Goal: Find contact information: Find contact information

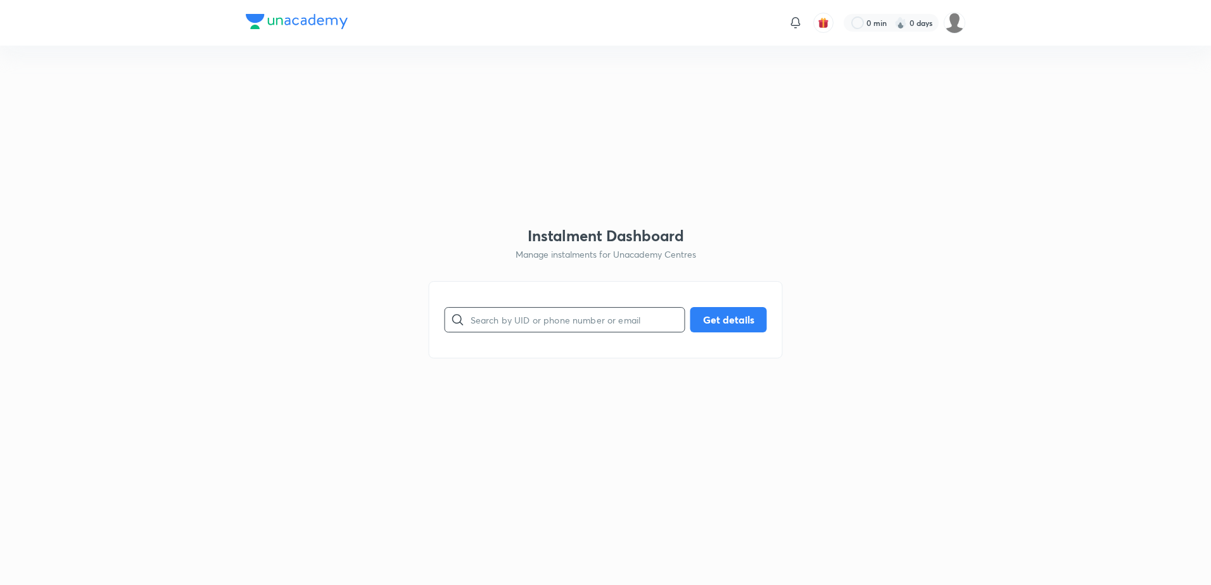
click at [547, 319] on input "text" at bounding box center [578, 319] width 214 height 32
paste input "[EMAIL_ADDRESS][DOMAIN_NAME]"
type input "[EMAIL_ADDRESS][DOMAIN_NAME]"
click at [732, 326] on button "Get details" at bounding box center [729, 318] width 77 height 25
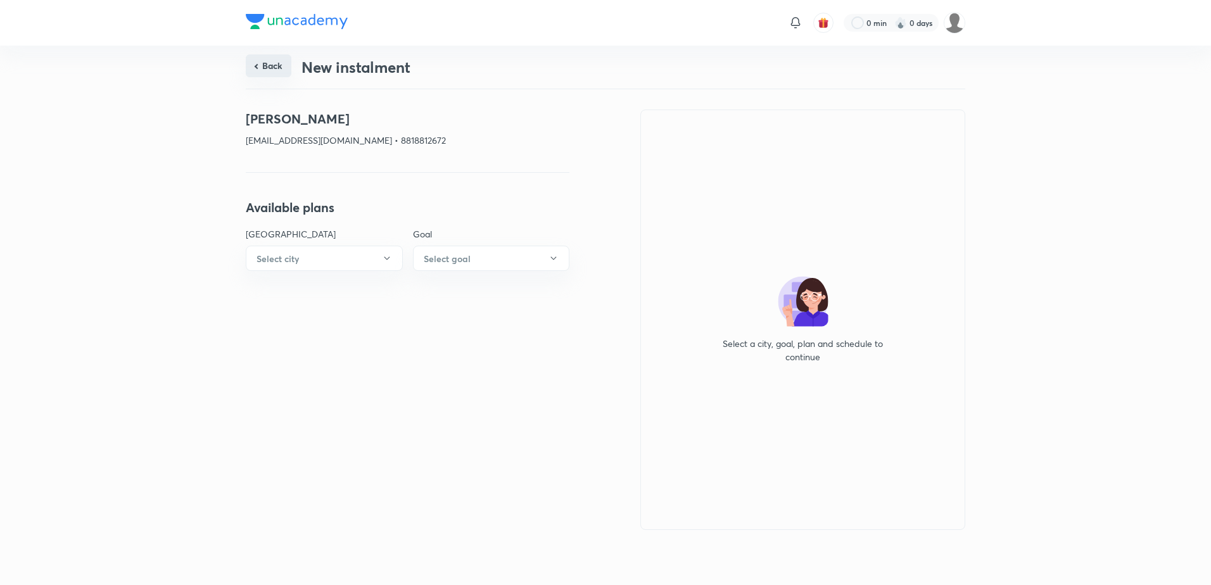
click at [260, 70] on button "Back" at bounding box center [269, 65] width 46 height 23
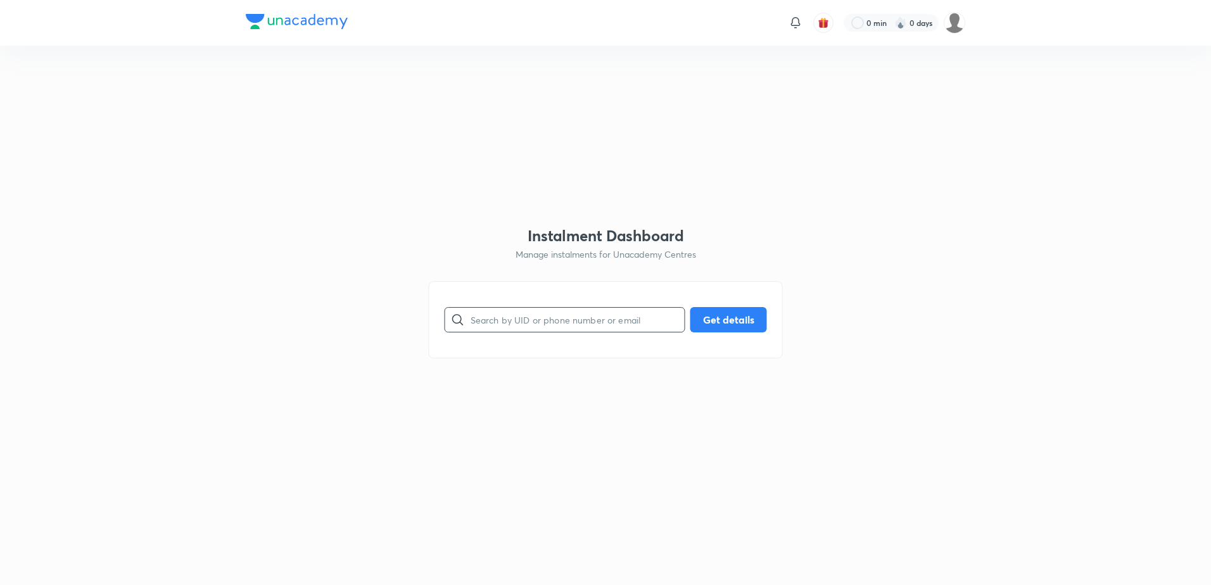
click at [583, 321] on input "text" at bounding box center [578, 319] width 214 height 32
paste input "[EMAIL_ADDRESS][DOMAIN_NAME]"
type input "[EMAIL_ADDRESS][DOMAIN_NAME]"
click at [713, 317] on button "Get details" at bounding box center [729, 318] width 77 height 25
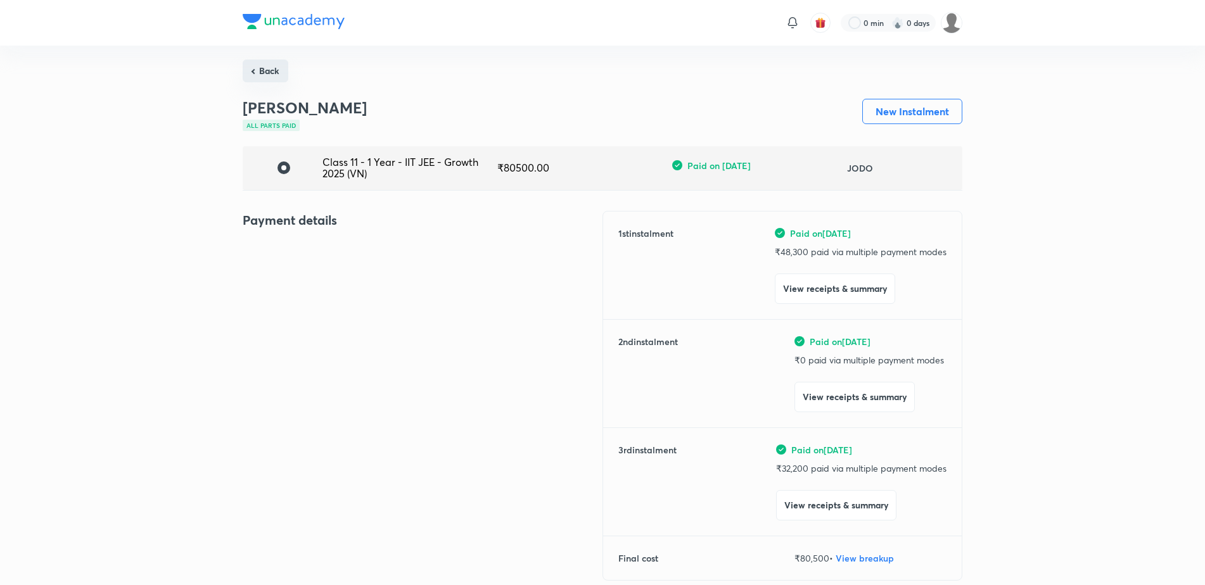
click at [257, 66] on button "Back" at bounding box center [266, 71] width 46 height 23
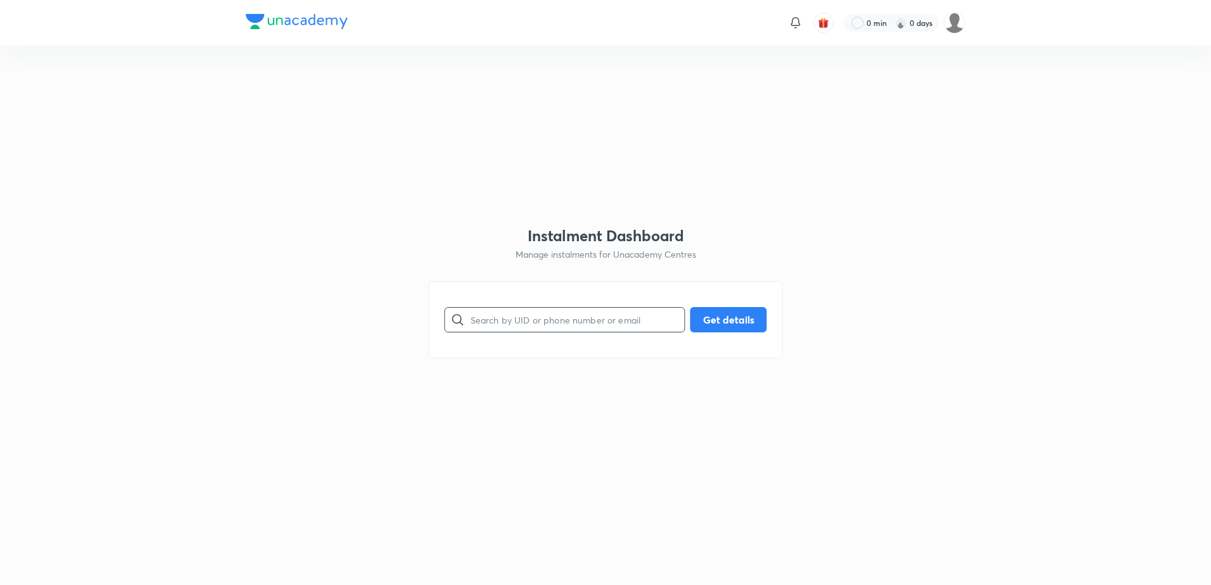
click at [483, 307] on input "text" at bounding box center [578, 319] width 214 height 32
paste input "[EMAIL_ADDRESS][DOMAIN_NAME]"
type input "[EMAIL_ADDRESS][DOMAIN_NAME]"
click at [736, 316] on button "Get details" at bounding box center [729, 318] width 77 height 25
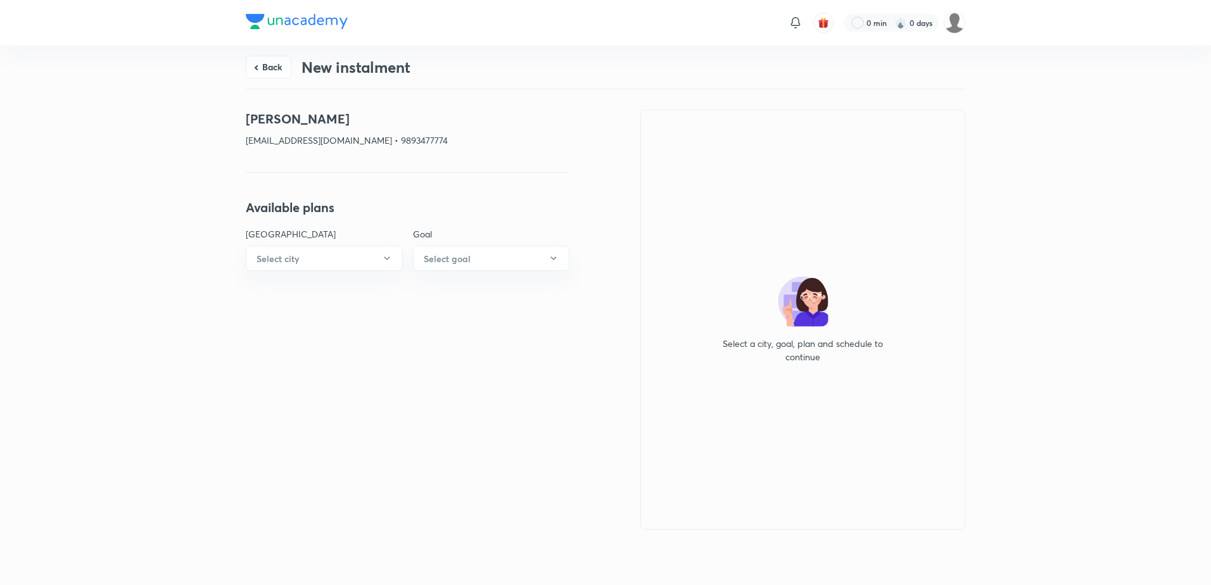
drag, startPoint x: 255, startPoint y: 66, endPoint x: 338, endPoint y: 96, distance: 88.2
click at [255, 65] on button "Back" at bounding box center [269, 67] width 46 height 23
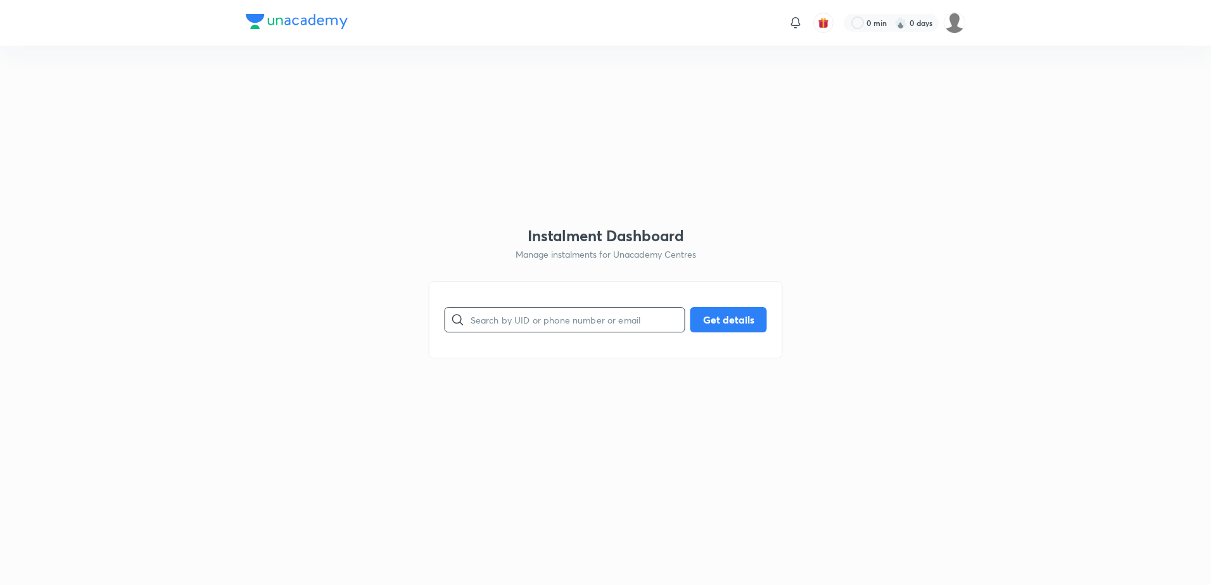
click at [578, 328] on input "text" at bounding box center [578, 319] width 214 height 32
paste input "[EMAIL_ADDRESS][DOMAIN_NAME]"
type input "[EMAIL_ADDRESS][DOMAIN_NAME]"
click at [703, 321] on button "Get details" at bounding box center [729, 318] width 77 height 25
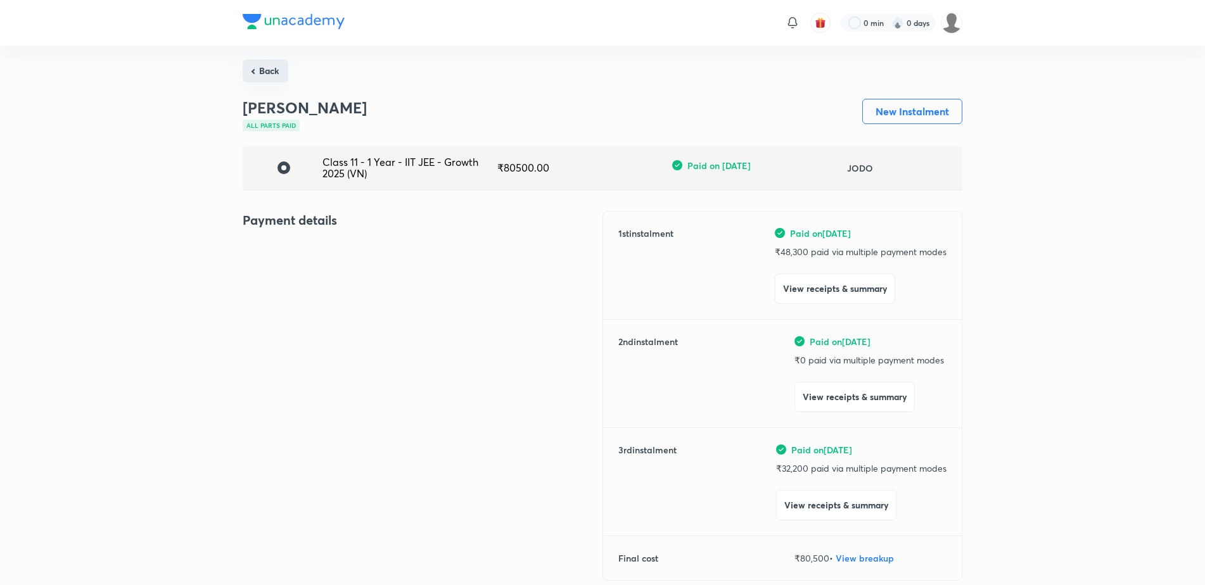
click at [267, 69] on button "Back" at bounding box center [266, 71] width 46 height 23
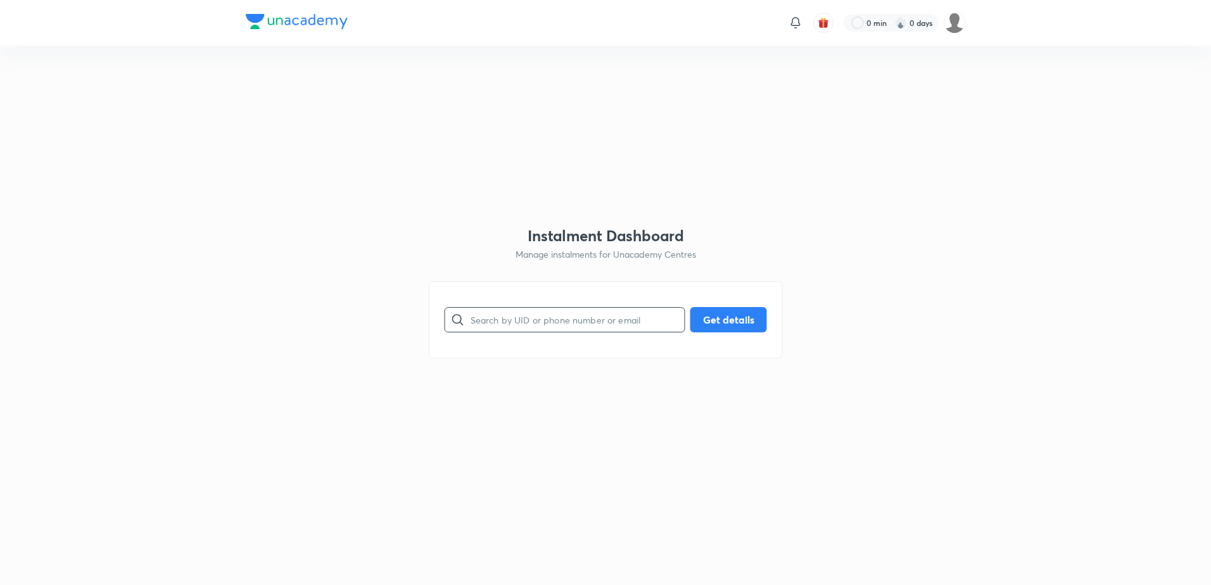
click at [552, 322] on input "text" at bounding box center [578, 319] width 214 height 32
paste input "9302412779"
type input "9302412779"
click at [723, 321] on button "Get details" at bounding box center [729, 318] width 77 height 25
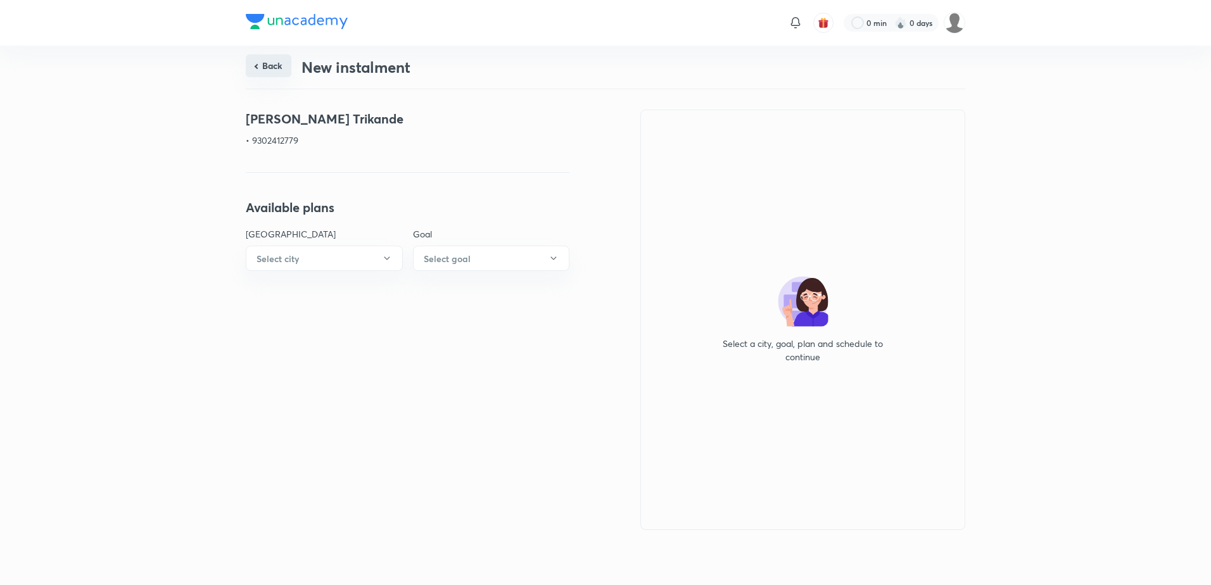
click at [275, 67] on button "Back" at bounding box center [269, 65] width 46 height 23
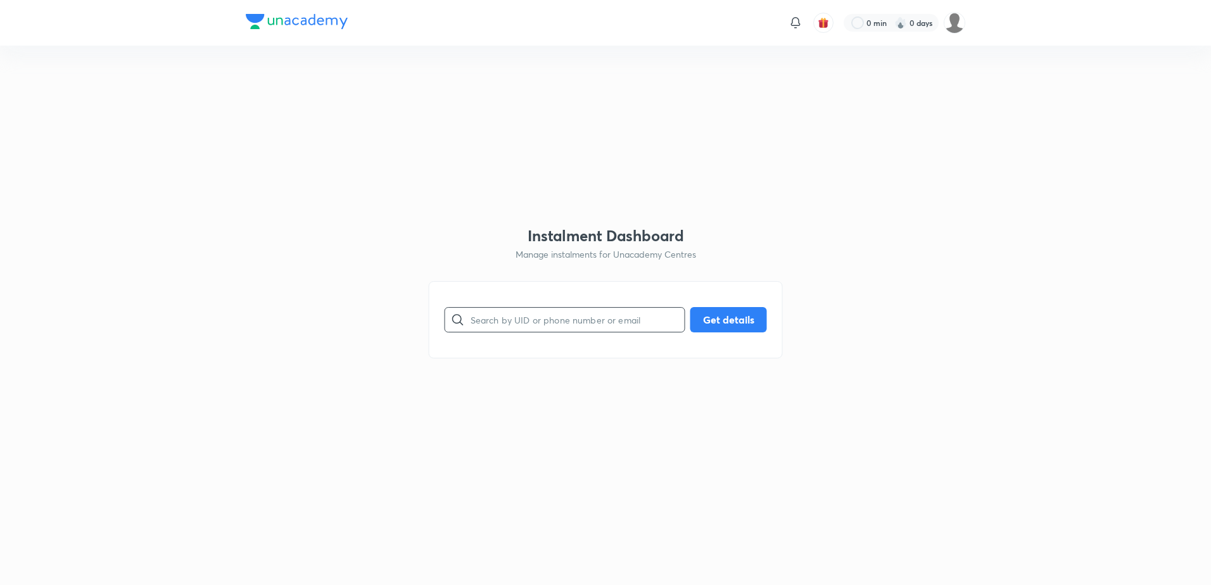
click at [528, 326] on input "text" at bounding box center [578, 319] width 214 height 32
paste input "[EMAIL_ADDRESS][DOMAIN_NAME]"
type input "[EMAIL_ADDRESS][DOMAIN_NAME]"
click at [725, 327] on button "Get details" at bounding box center [729, 318] width 77 height 25
